Goal: Task Accomplishment & Management: Use online tool/utility

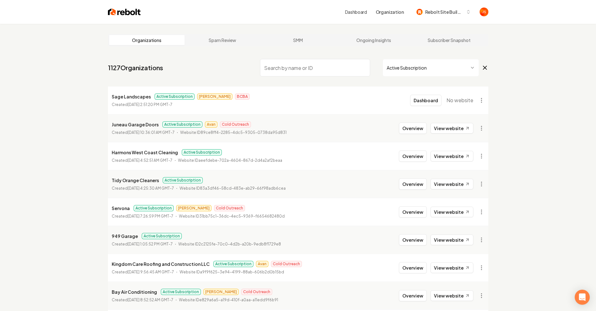
click at [309, 60] on input "search" at bounding box center [315, 68] width 110 height 18
click at [300, 65] on input "search" at bounding box center [315, 68] width 110 height 18
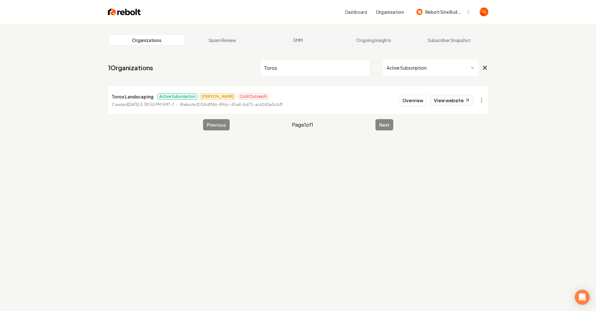
type input "Toros"
click at [452, 102] on link "View website" at bounding box center [452, 100] width 43 height 11
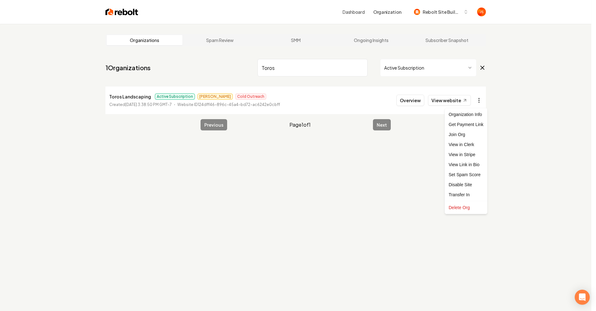
click at [485, 98] on html "Dashboard Organization Rebolt Site Builder Organizations Spam Review SMM Ongoin…" at bounding box center [298, 155] width 596 height 311
click at [461, 127] on div "Get Payment Link" at bounding box center [467, 124] width 40 height 10
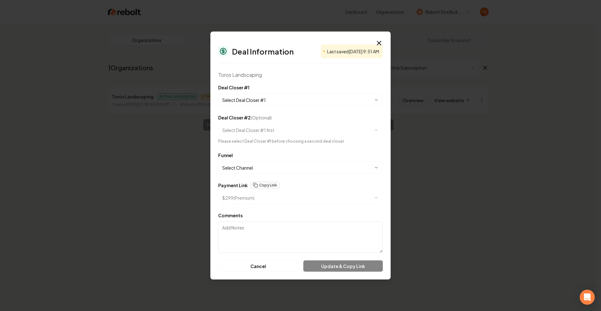
select select "**********"
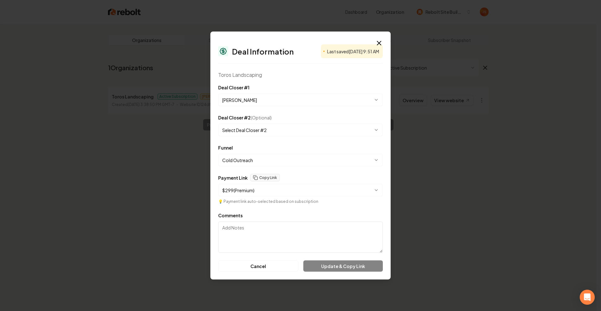
click at [261, 103] on body "**********" at bounding box center [298, 155] width 596 height 311
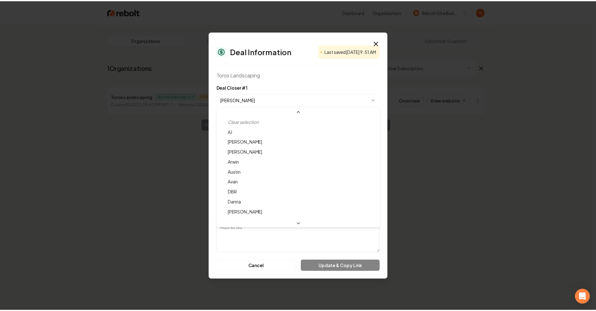
scroll to position [27, 0]
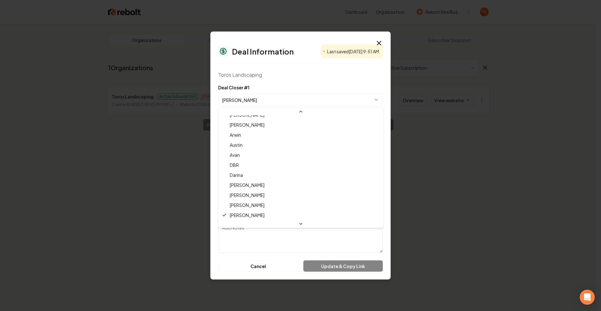
select select "**********"
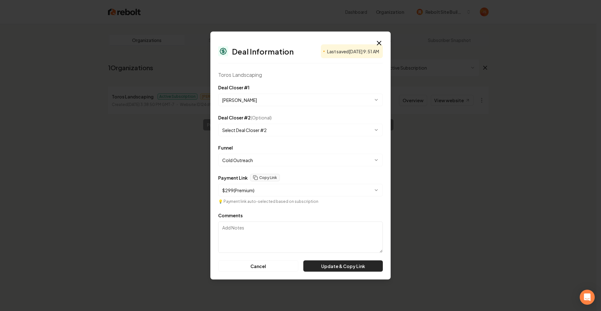
click at [334, 266] on button "Update & Copy Link" at bounding box center [343, 265] width 80 height 11
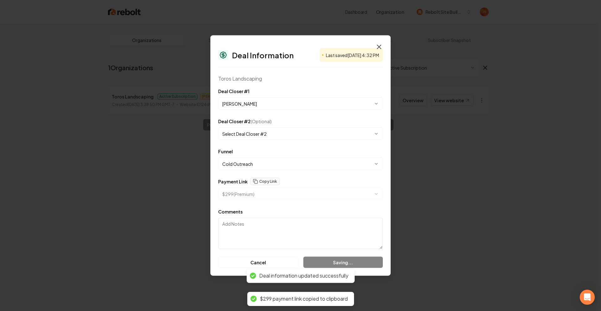
click at [379, 40] on div "**********" at bounding box center [300, 155] width 180 height 240
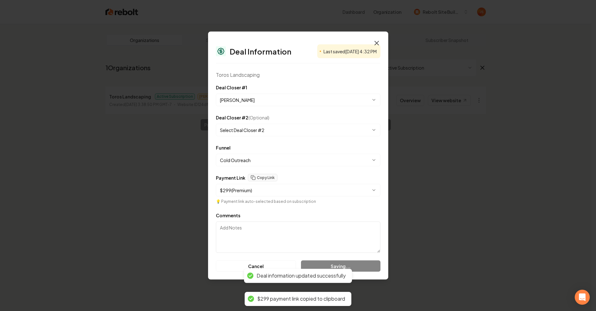
click at [380, 43] on link "Ongoing Insights" at bounding box center [372, 40] width 76 height 10
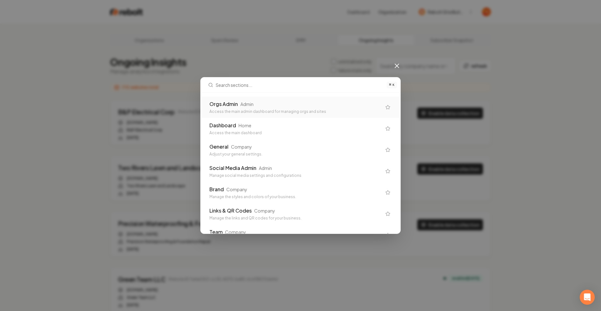
click at [257, 107] on div "Orgs Admin Admin" at bounding box center [295, 104] width 172 height 8
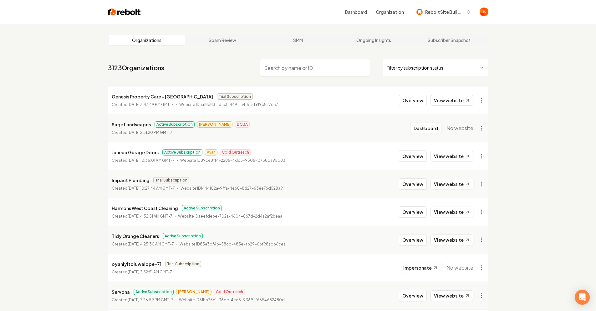
click at [332, 65] on input "search" at bounding box center [315, 68] width 110 height 18
type input "y"
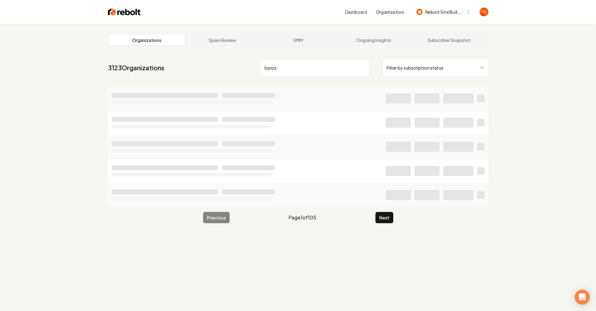
type input "toros"
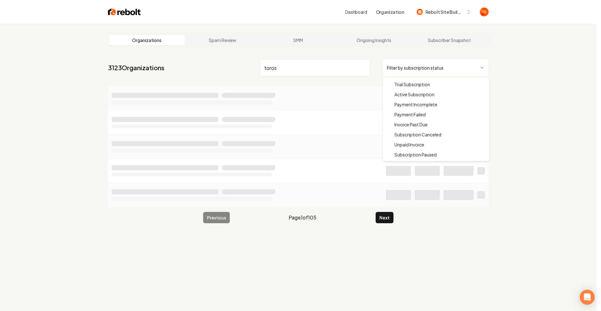
click at [446, 65] on html "Dashboard Organization Rebolt Site Builder Organizations Spam Review SMM Ongoin…" at bounding box center [300, 155] width 601 height 311
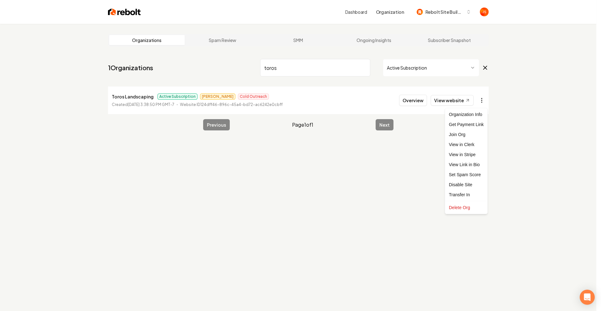
click at [477, 101] on html "Dashboard Organization Rebolt Site Builder Organizations Spam Review SMM Ongoin…" at bounding box center [300, 155] width 601 height 311
click at [142, 96] on html "Dashboard Organization Rebolt Site Builder Organizations Spam Review SMM Ongoin…" at bounding box center [300, 155] width 601 height 311
click at [142, 96] on p "Toros Landscaping" at bounding box center [130, 97] width 42 height 8
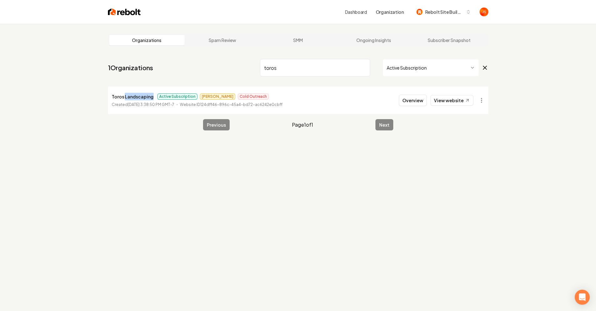
click at [126, 98] on p "Toros Landscaping" at bounding box center [133, 97] width 42 height 8
click at [374, 69] on div "toros Active Subscription" at bounding box center [374, 68] width 229 height 18
click at [360, 67] on input "toros" at bounding box center [315, 68] width 110 height 18
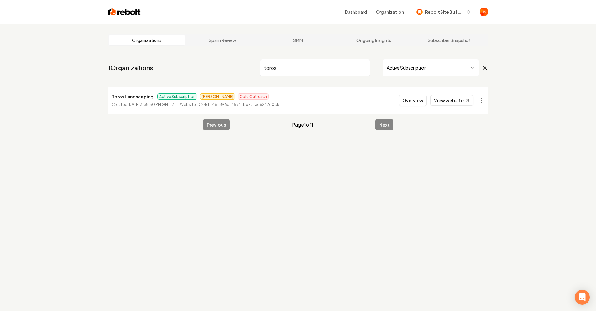
click at [363, 66] on input "toros" at bounding box center [315, 68] width 110 height 18
click at [347, 67] on input "search" at bounding box center [315, 68] width 110 height 18
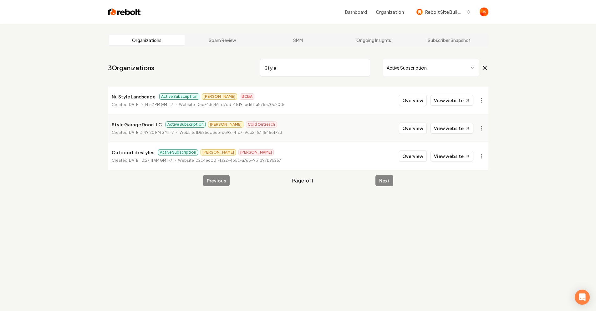
type input "Style"
click at [138, 137] on li "Style Garage Door LLC Active Subscription Omar Cold Outreach Created [DATE] 3:4…" at bounding box center [298, 128] width 381 height 28
